Goal: Book appointment/travel/reservation

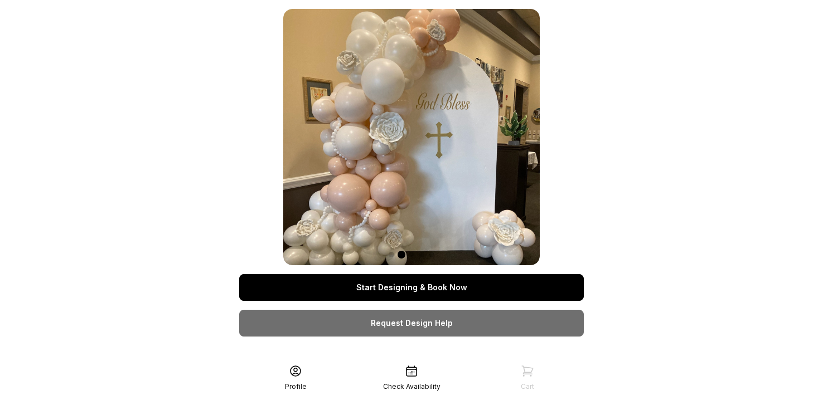
click at [373, 294] on link "Start Designing & Book Now" at bounding box center [411, 287] width 344 height 27
click at [433, 291] on link "Start Designing & Book Now" at bounding box center [411, 287] width 344 height 27
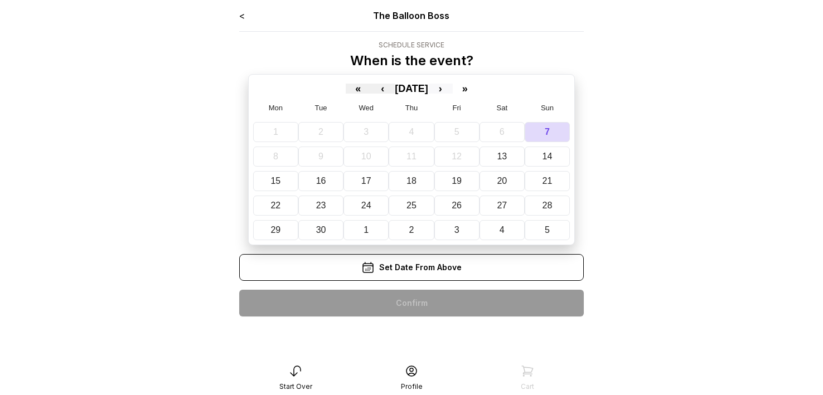
click at [453, 88] on button "›" at bounding box center [440, 89] width 25 height 10
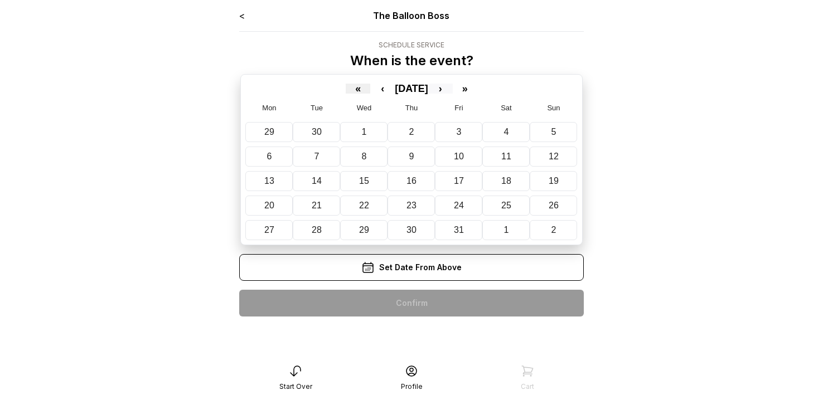
click at [453, 88] on button "›" at bounding box center [440, 89] width 25 height 10
click at [552, 135] on abbr "2" at bounding box center [554, 131] width 5 height 9
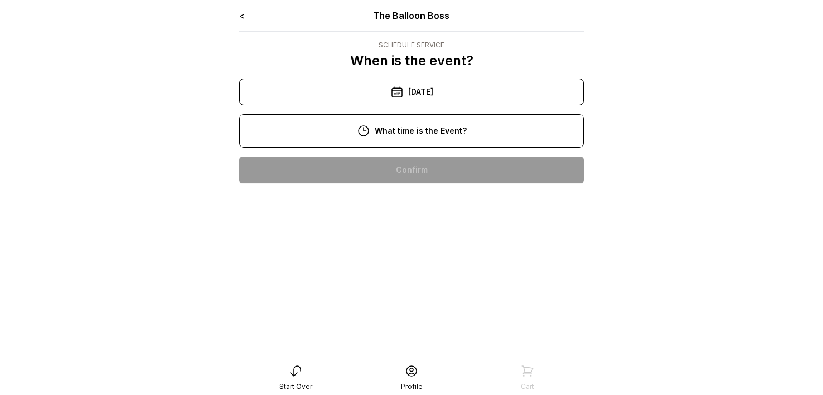
click at [413, 168] on div "10:00 am" at bounding box center [411, 170] width 327 height 27
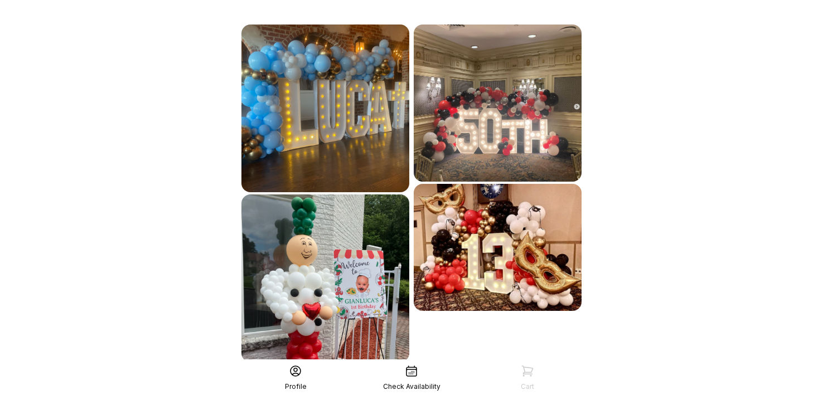
scroll to position [658, 0]
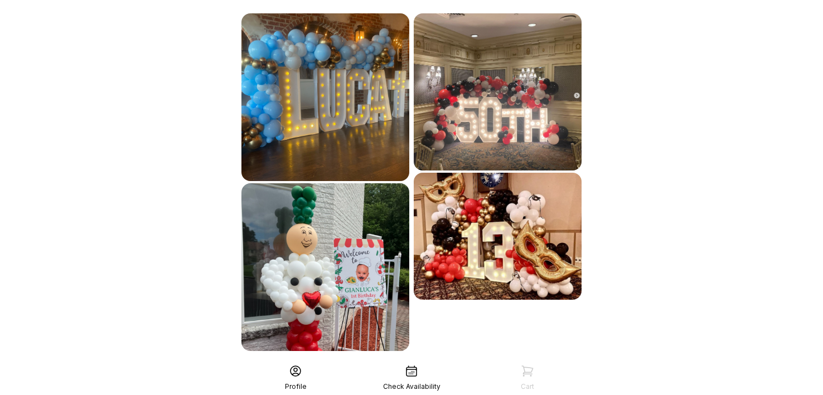
click at [415, 362] on div "See More" at bounding box center [411, 375] width 344 height 27
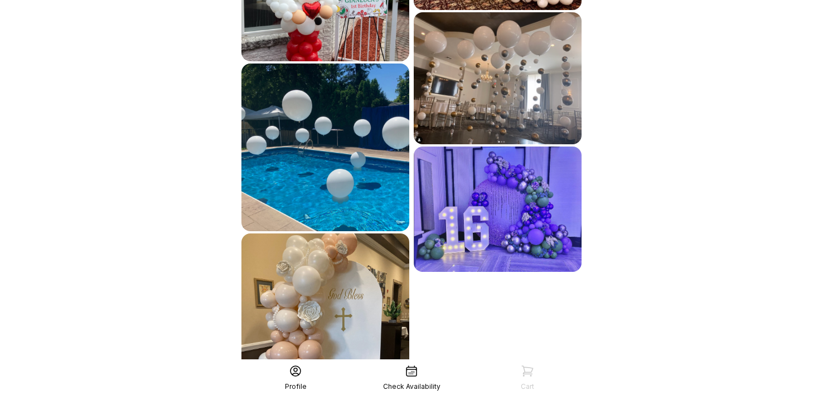
scroll to position [998, 0]
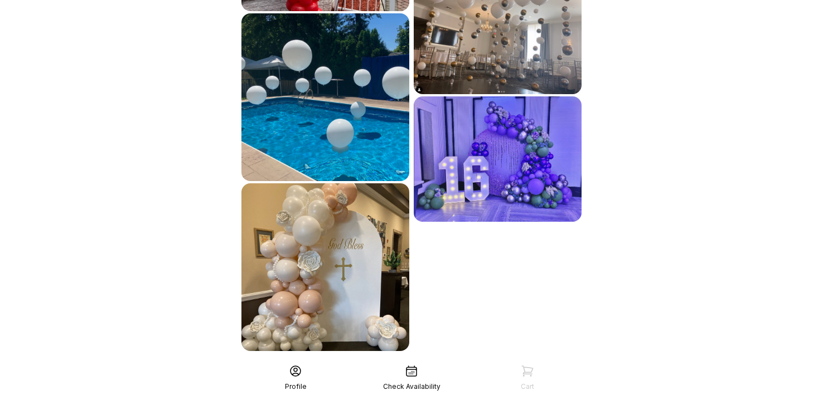
click at [435, 362] on div "See More" at bounding box center [411, 375] width 344 height 27
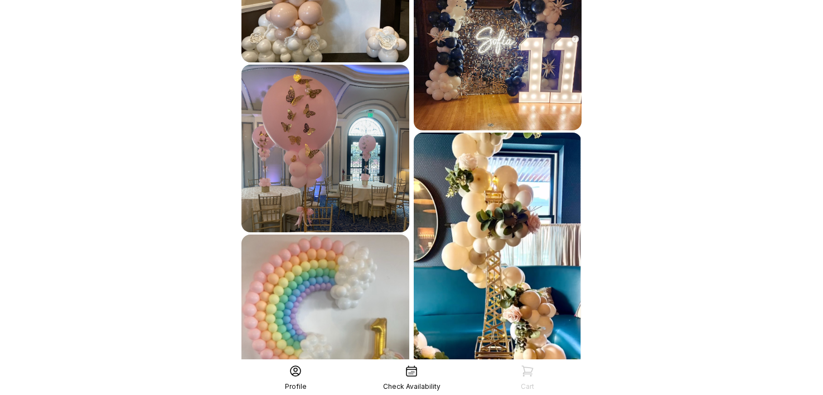
scroll to position [1339, 0]
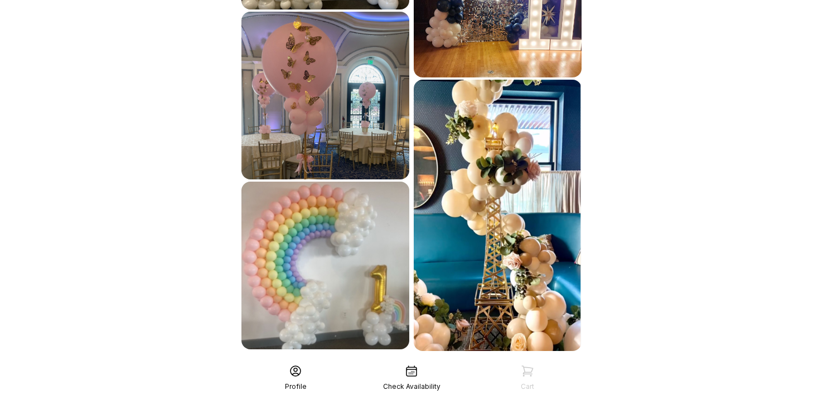
click at [424, 362] on div "See More" at bounding box center [411, 375] width 344 height 27
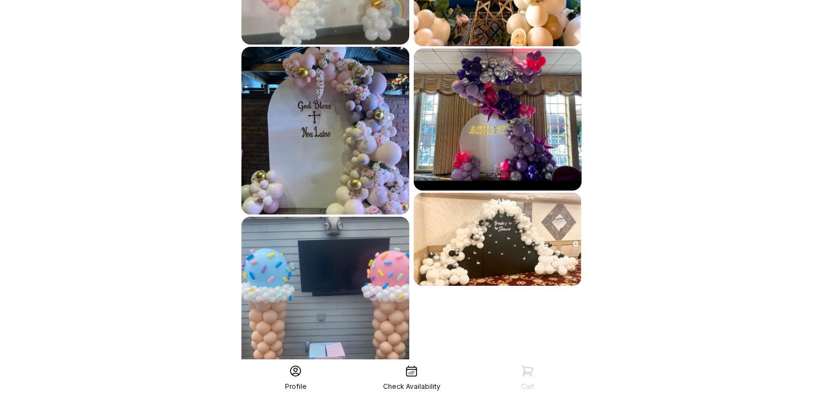
scroll to position [1657, 0]
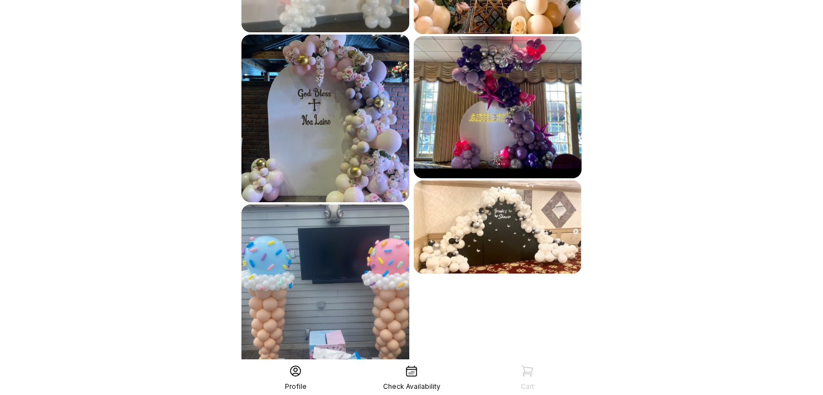
click at [412, 383] on div "See More" at bounding box center [411, 396] width 344 height 27
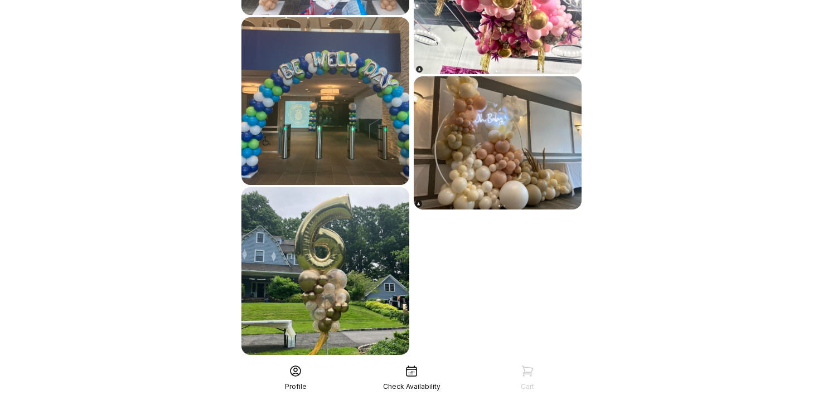
scroll to position [2018, 0]
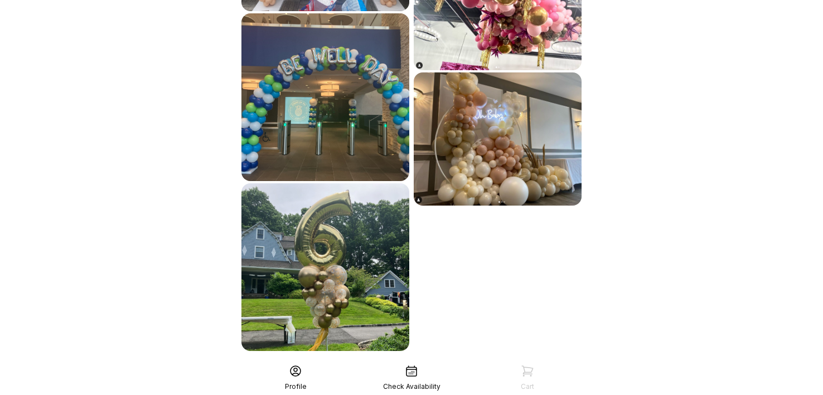
click at [429, 362] on div "See More" at bounding box center [411, 375] width 344 height 27
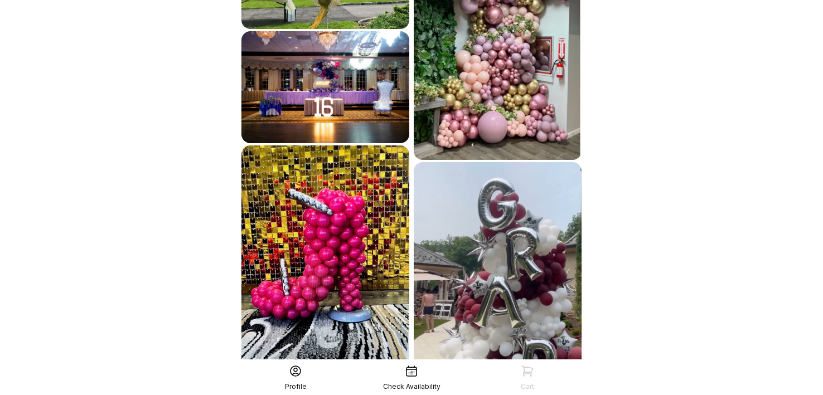
scroll to position [2386, 0]
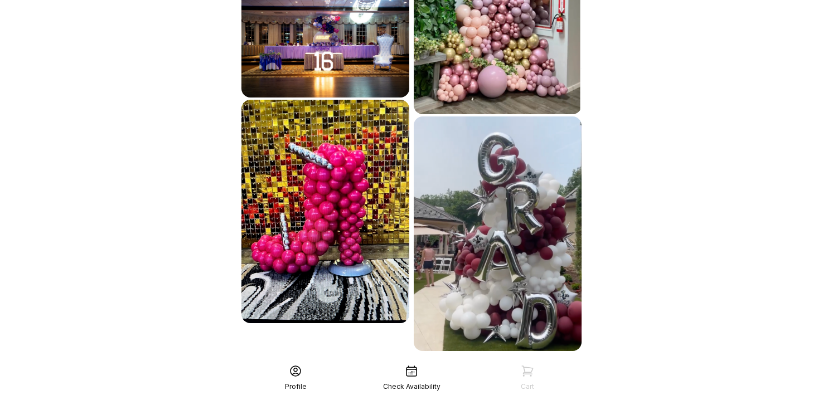
click at [429, 362] on div "See More" at bounding box center [411, 375] width 344 height 27
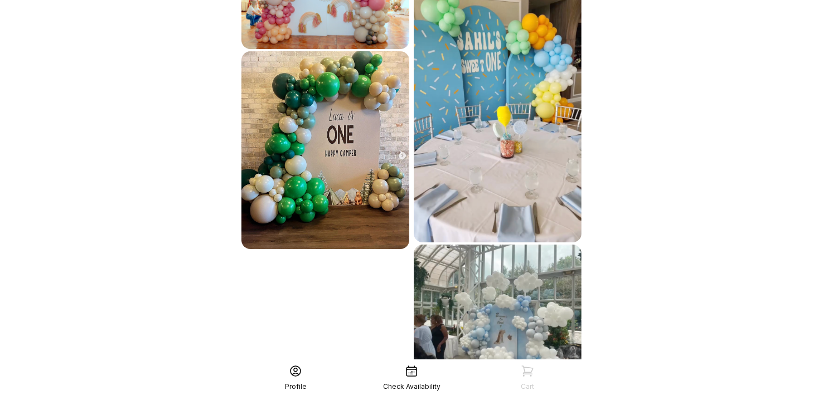
scroll to position [2777, 0]
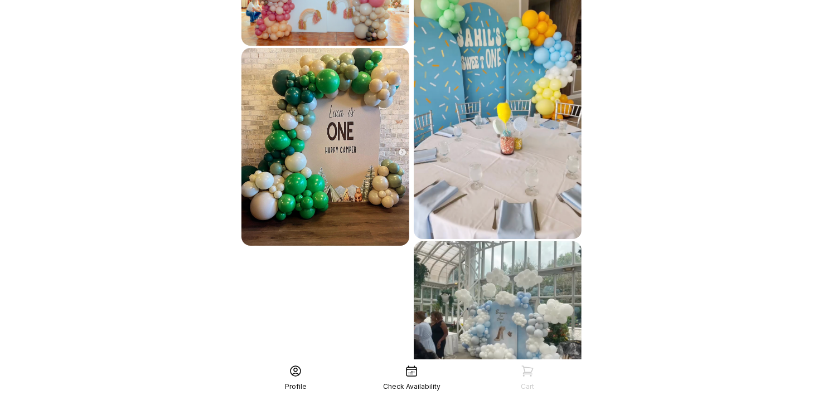
click at [429, 379] on div "See More" at bounding box center [411, 392] width 344 height 27
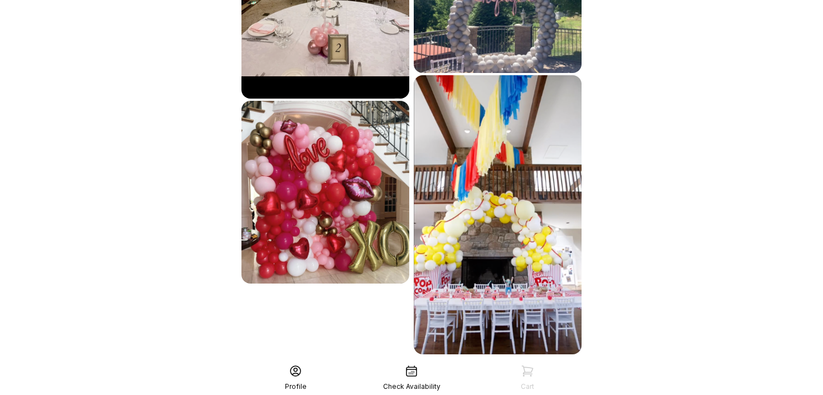
scroll to position [3211, 0]
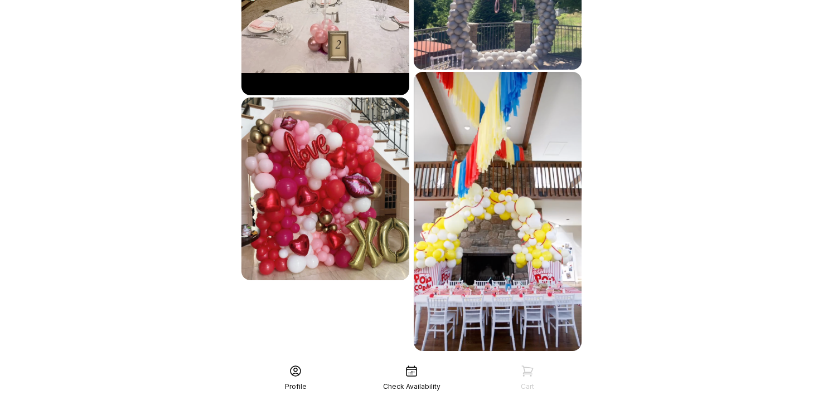
click at [429, 362] on div "See More" at bounding box center [411, 375] width 344 height 27
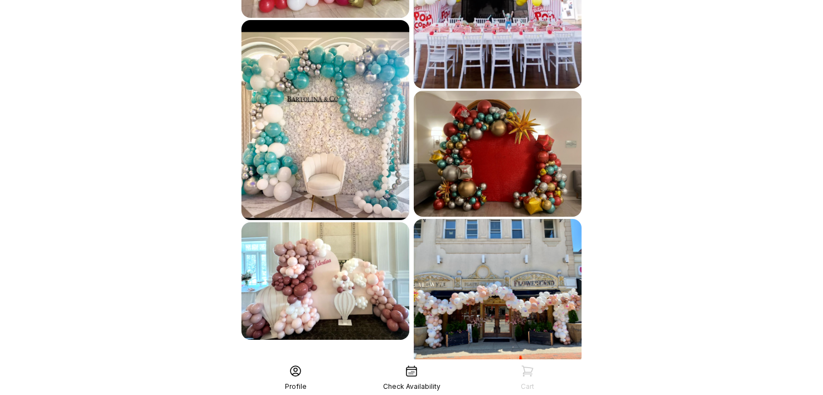
scroll to position [3474, 0]
